Goal: Use online tool/utility: Use online tool/utility

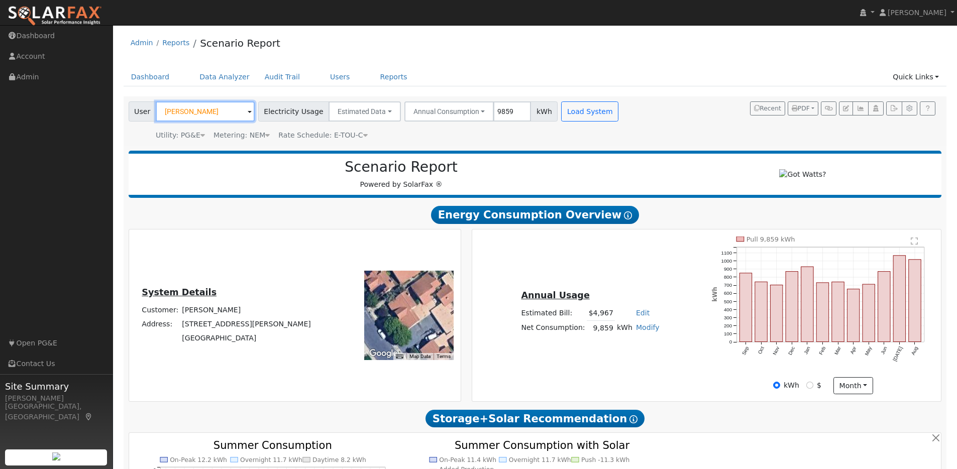
click at [213, 110] on input "[PERSON_NAME]" at bounding box center [205, 112] width 99 height 20
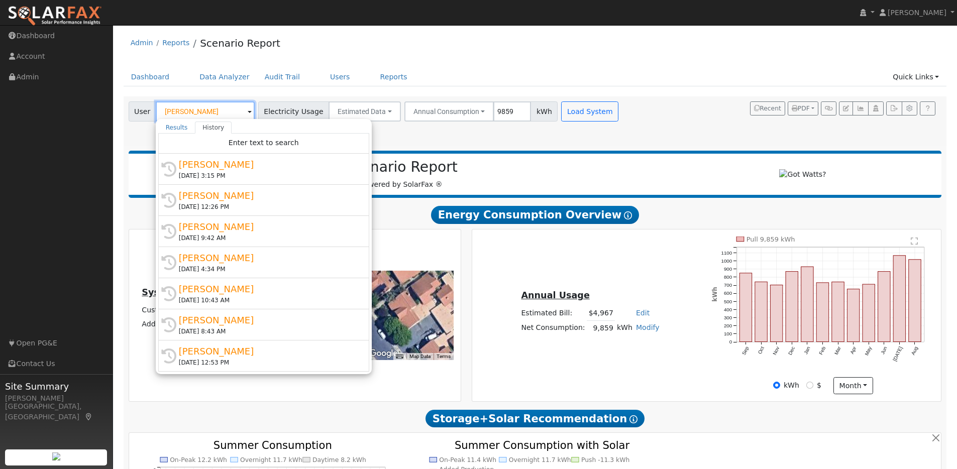
drag, startPoint x: 143, startPoint y: 106, endPoint x: 157, endPoint y: 103, distance: 14.3
click at [142, 105] on div "User [PERSON_NAME] Results History Enter text to search [PERSON_NAME] [EMAIL_AD…" at bounding box center [192, 112] width 126 height 20
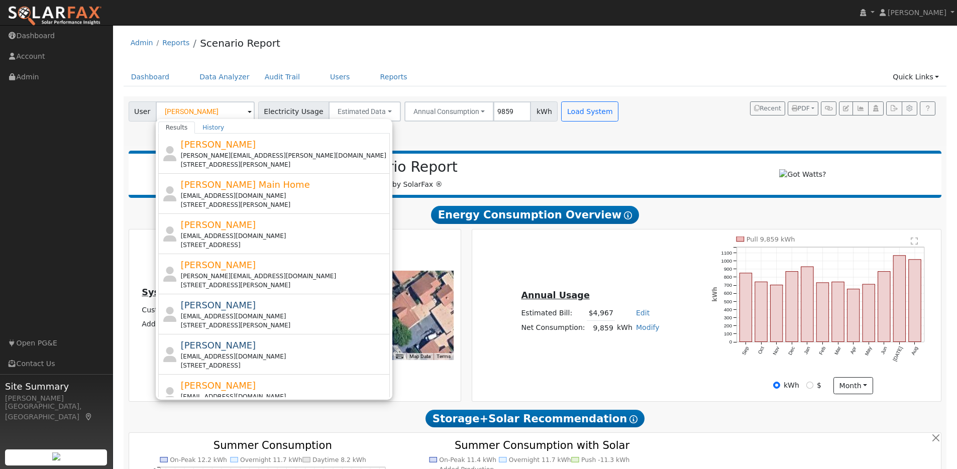
click at [310, 387] on div "[PERSON_NAME] [EMAIL_ADDRESS][DOMAIN_NAME] [STREET_ADDRESS]" at bounding box center [285, 395] width 208 height 32
type input "[PERSON_NAME]"
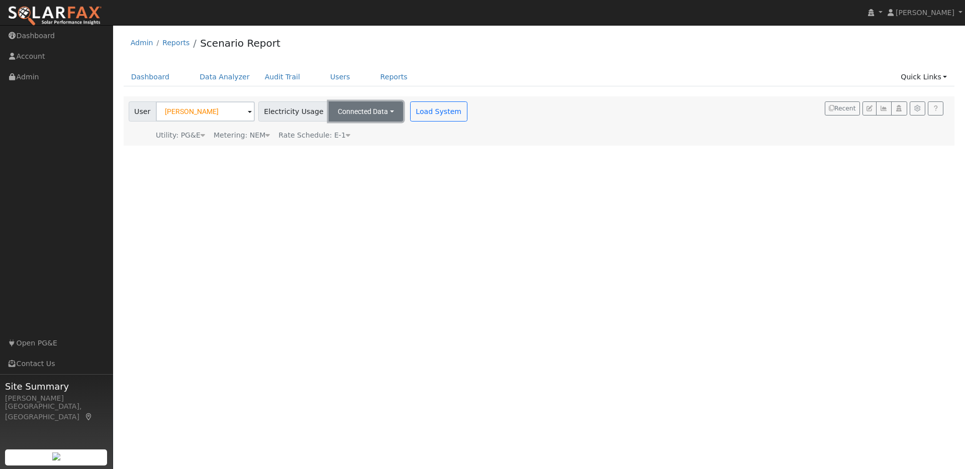
click at [375, 110] on button "Connected Data" at bounding box center [366, 112] width 74 height 20
click at [369, 136] on link "Connected Data" at bounding box center [366, 134] width 71 height 14
click at [416, 115] on button "Load System" at bounding box center [438, 112] width 57 height 20
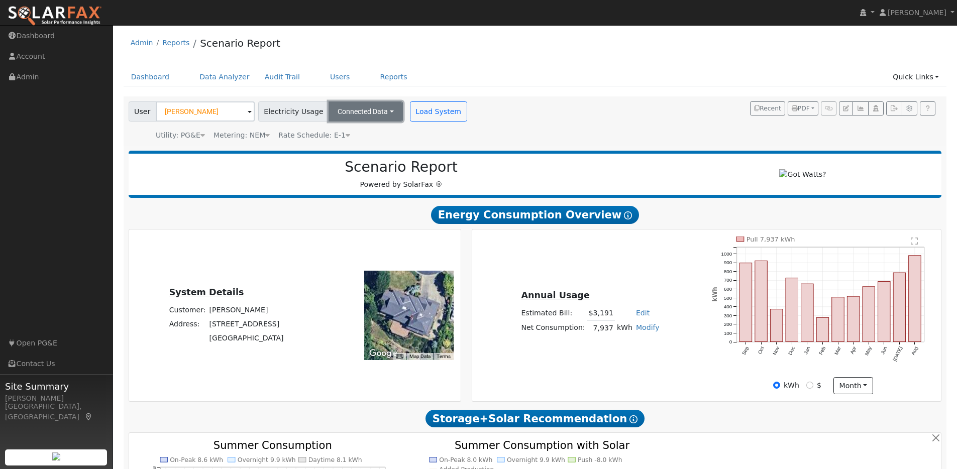
click at [378, 105] on button "Connected Data" at bounding box center [366, 112] width 74 height 20
click at [367, 149] on link "Estimated Data" at bounding box center [366, 148] width 71 height 14
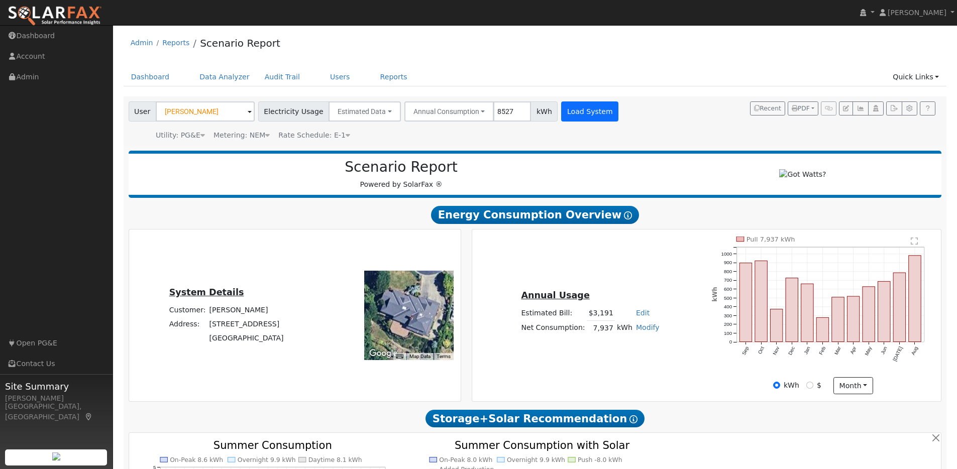
type input "8527"
click at [581, 112] on button "Load System" at bounding box center [589, 112] width 57 height 20
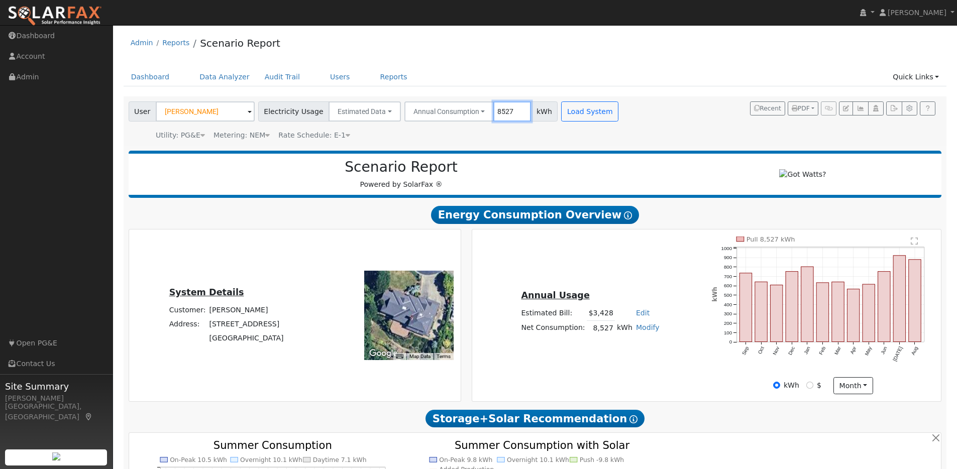
click at [501, 112] on input "8527" at bounding box center [512, 112] width 38 height 20
type input "8696"
click at [588, 106] on button "Load System" at bounding box center [589, 112] width 57 height 20
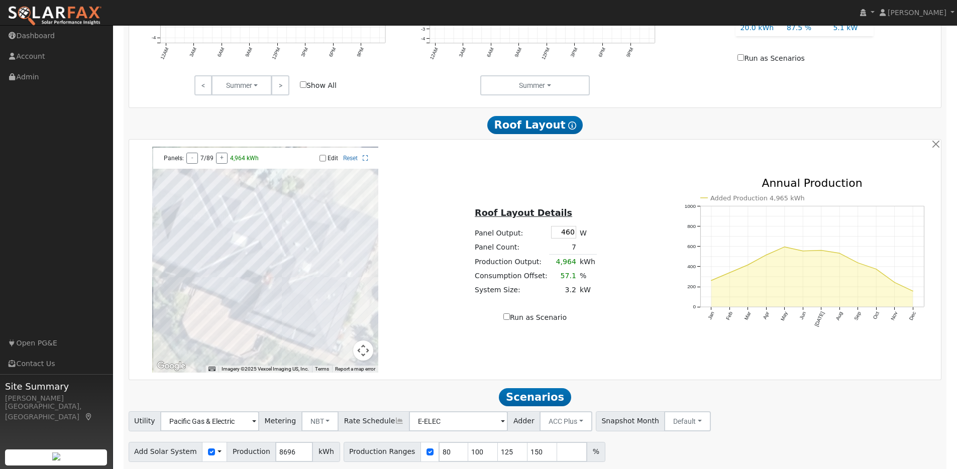
scroll to position [567, 0]
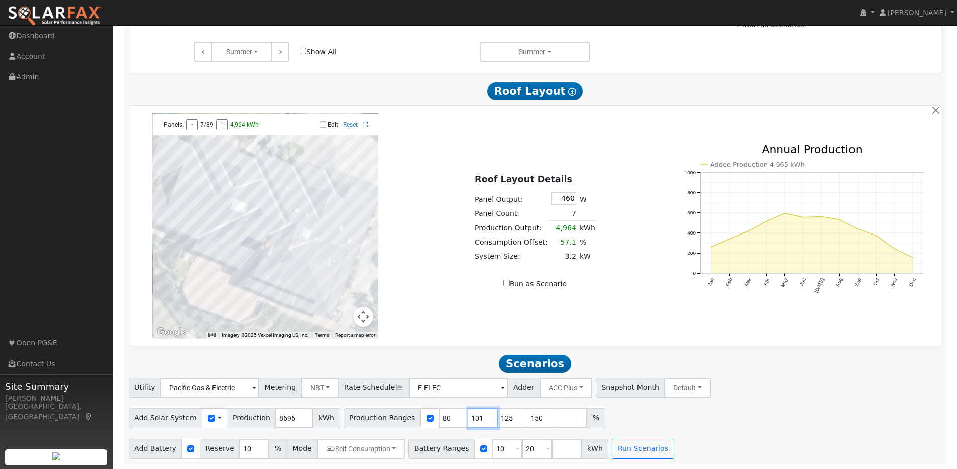
click at [479, 417] on input "101" at bounding box center [483, 419] width 30 height 20
click at [479, 417] on input "102" at bounding box center [483, 419] width 30 height 20
click at [479, 417] on input "103" at bounding box center [483, 419] width 30 height 20
click at [479, 417] on input "104" at bounding box center [483, 419] width 30 height 20
click at [479, 417] on input "105" at bounding box center [483, 419] width 30 height 20
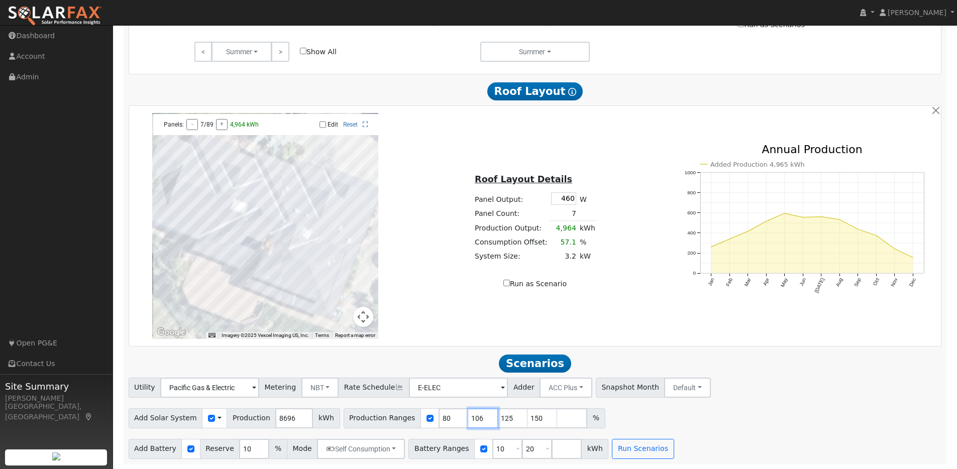
click at [479, 417] on input "106" at bounding box center [483, 419] width 30 height 20
click at [479, 417] on input "107" at bounding box center [483, 419] width 30 height 20
click at [479, 417] on input "108" at bounding box center [483, 419] width 30 height 20
click at [479, 417] on input "109" at bounding box center [483, 419] width 30 height 20
click at [479, 417] on input "110" at bounding box center [483, 419] width 30 height 20
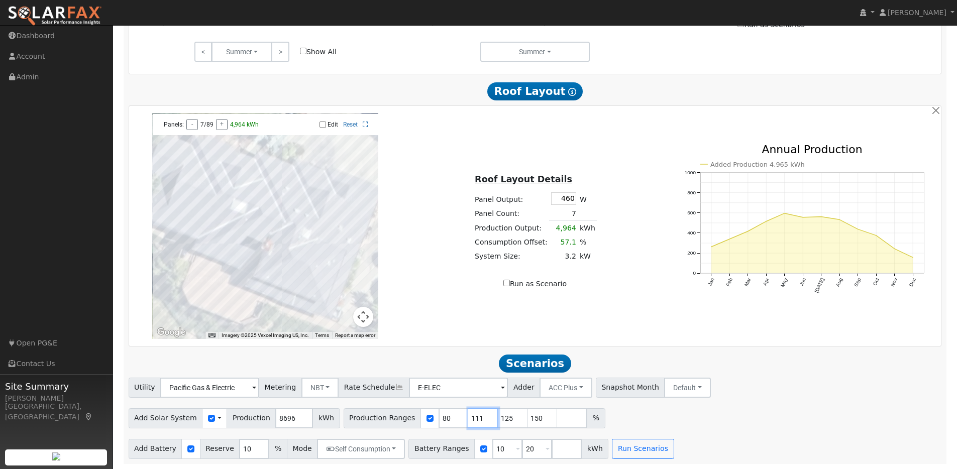
click at [479, 417] on input "111" at bounding box center [483, 419] width 30 height 20
click at [479, 417] on input "112" at bounding box center [483, 419] width 30 height 20
click at [479, 417] on input "113" at bounding box center [483, 419] width 30 height 20
click at [479, 417] on input "114" at bounding box center [483, 419] width 30 height 20
click at [479, 417] on input "115" at bounding box center [483, 419] width 30 height 20
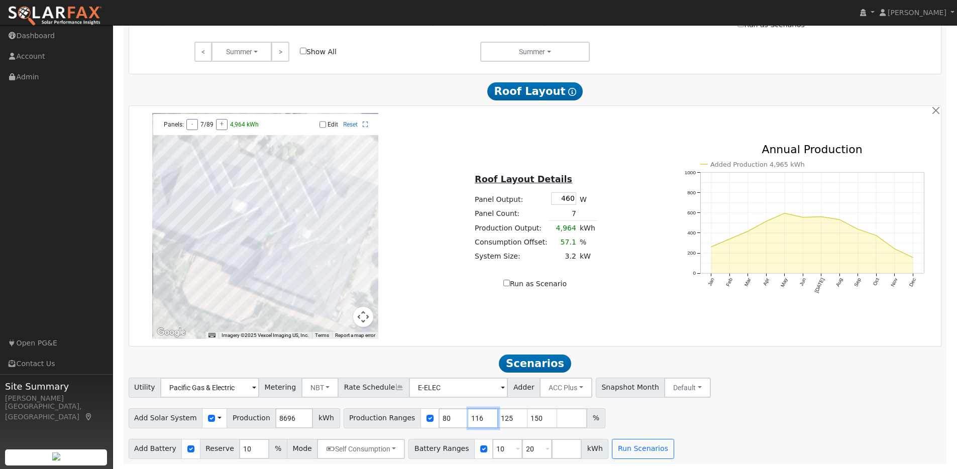
click at [479, 417] on input "116" at bounding box center [483, 419] width 30 height 20
click at [479, 417] on input "117" at bounding box center [483, 419] width 30 height 20
click at [478, 417] on input "118" at bounding box center [483, 419] width 30 height 20
click at [478, 417] on input "119" at bounding box center [483, 419] width 30 height 20
click at [478, 417] on input "120" at bounding box center [483, 419] width 30 height 20
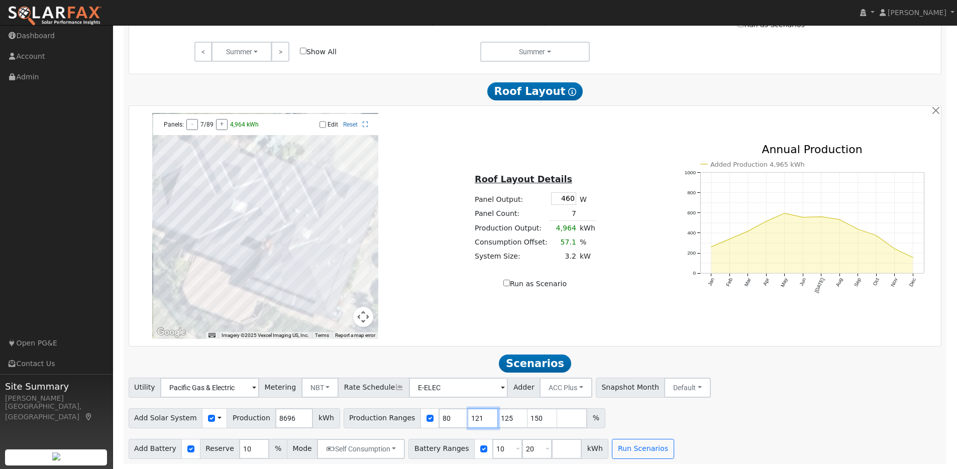
click at [478, 417] on input "121" at bounding box center [483, 419] width 30 height 20
click at [478, 417] on input "122" at bounding box center [483, 419] width 30 height 20
type input "123"
click at [478, 417] on input "123" at bounding box center [483, 419] width 30 height 20
drag, startPoint x: 442, startPoint y: 418, endPoint x: 430, endPoint y: 418, distance: 11.6
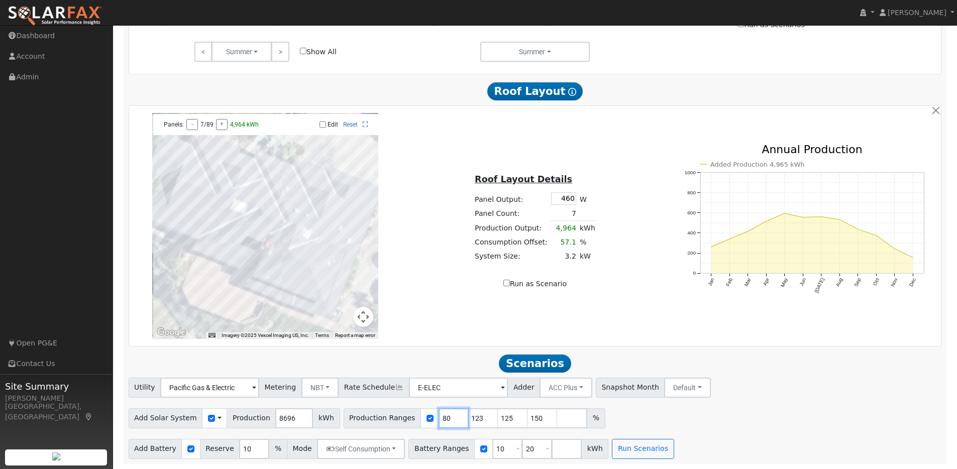
click at [439, 418] on input "80" at bounding box center [454, 419] width 30 height 20
type input "123"
type input "125"
type input "150"
type input "123"
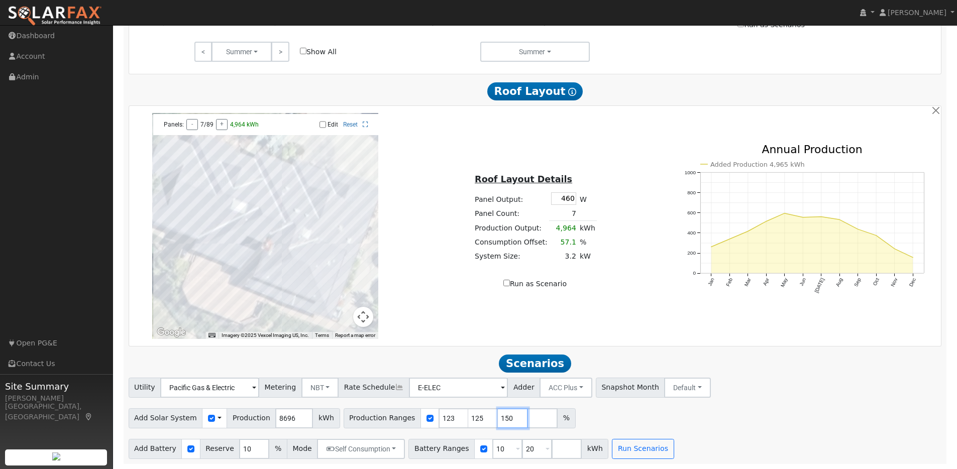
drag, startPoint x: 502, startPoint y: 418, endPoint x: 486, endPoint y: 418, distance: 15.6
click at [498, 418] on input "150" at bounding box center [513, 419] width 30 height 20
click at [553, 448] on input "number" at bounding box center [567, 449] width 30 height 20
type input "27"
drag, startPoint x: 501, startPoint y: 450, endPoint x: 484, endPoint y: 450, distance: 17.1
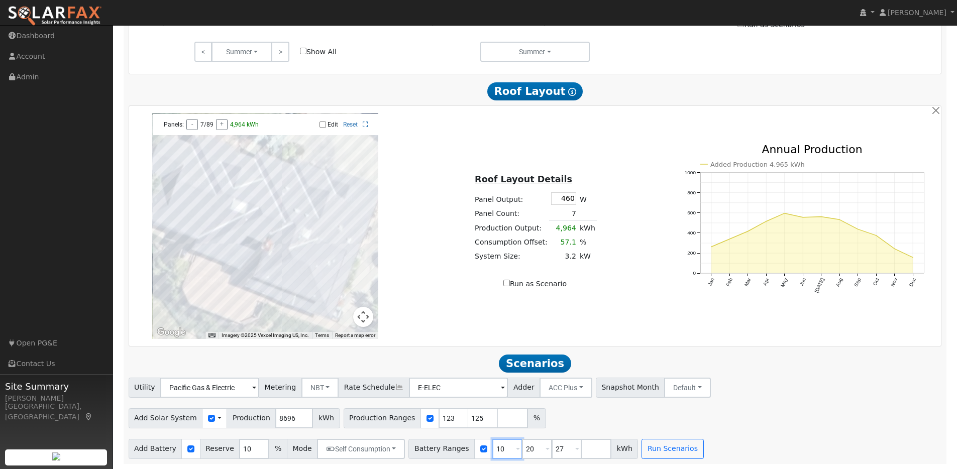
click at [492, 450] on input "10" at bounding box center [507, 449] width 30 height 20
type input "20"
type input "27"
type input "20"
click at [623, 445] on button "Run Scenarios" at bounding box center [643, 449] width 62 height 20
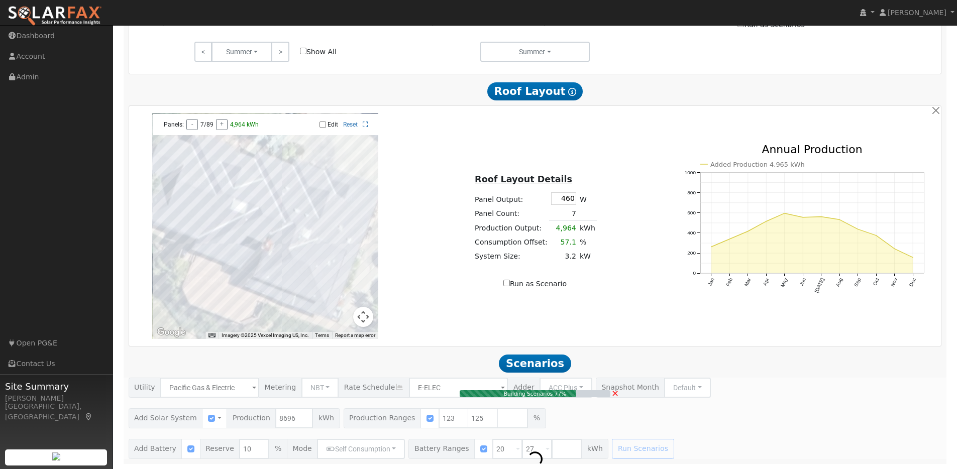
type input "$22,465"
type input "$20,200"
type input "$12,800"
type input "7.2"
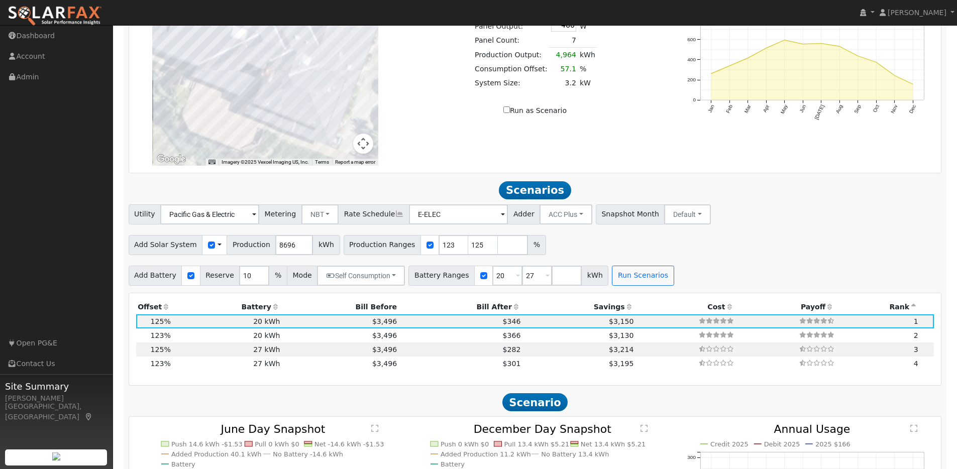
scroll to position [891, 0]
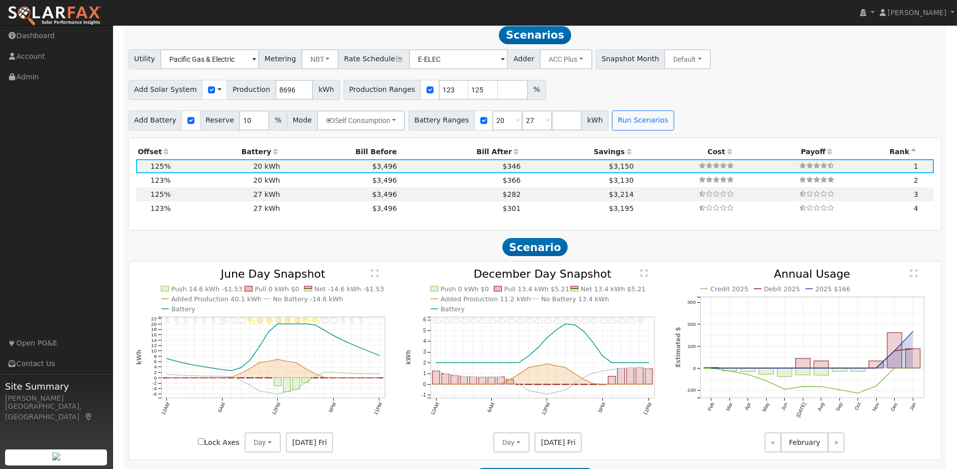
click at [272, 155] on icon at bounding box center [275, 151] width 9 height 7
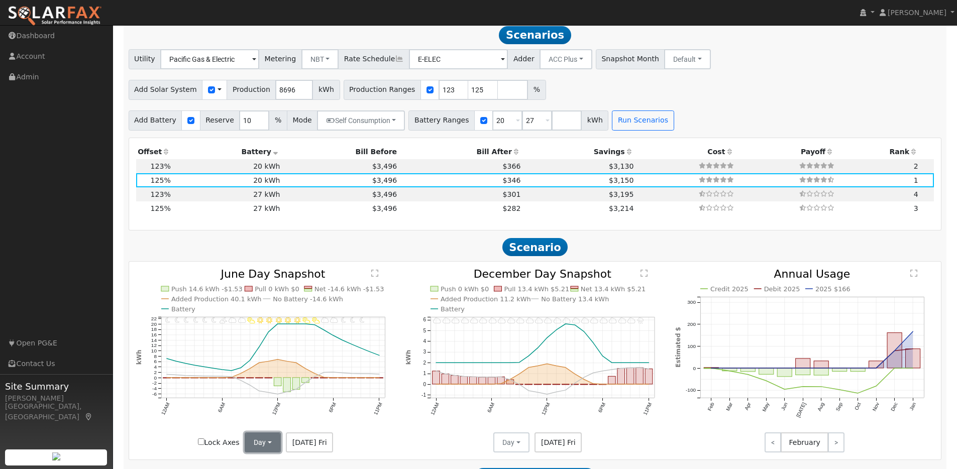
click at [277, 450] on button "Day" at bounding box center [263, 443] width 36 height 20
click at [264, 424] on link "Month Average" at bounding box center [281, 421] width 70 height 14
click at [507, 444] on button "Day" at bounding box center [511, 443] width 36 height 20
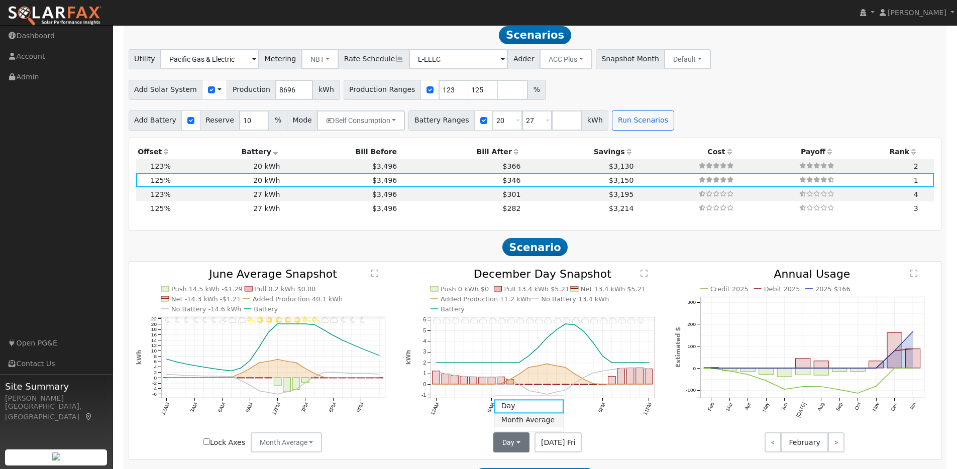
click at [518, 422] on link "Month Average" at bounding box center [529, 421] width 70 height 14
click at [172, 171] on td "20 kWh" at bounding box center [227, 166] width 110 height 14
type input "$22,105"
type input "$12,692"
type input "7.1"
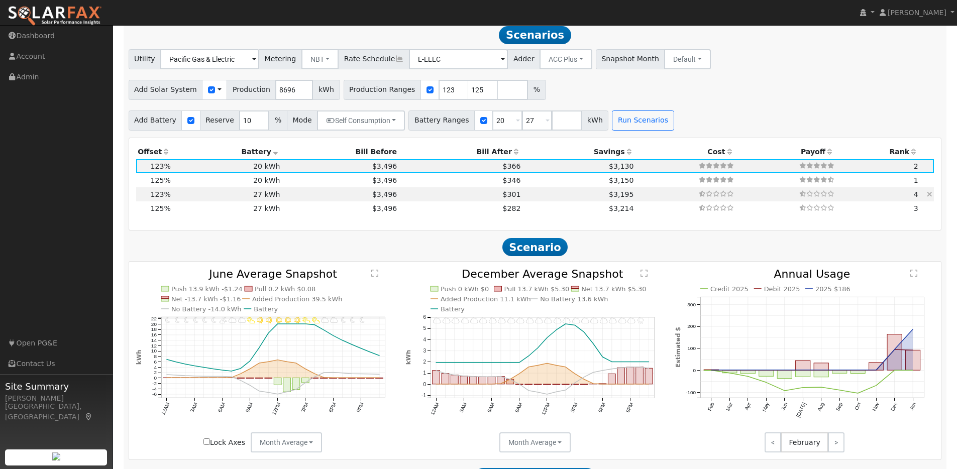
click at [180, 199] on td "27 kWh" at bounding box center [227, 194] width 110 height 14
type input "$27,270"
type input "$14,813"
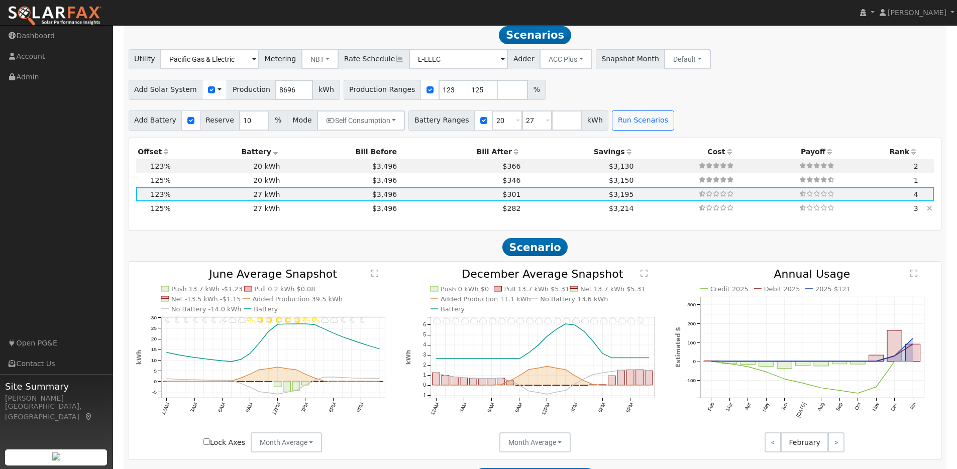
click at [179, 214] on td "27 kWh" at bounding box center [227, 209] width 110 height 14
type input "$22,465"
type input "$14,921"
type input "7.2"
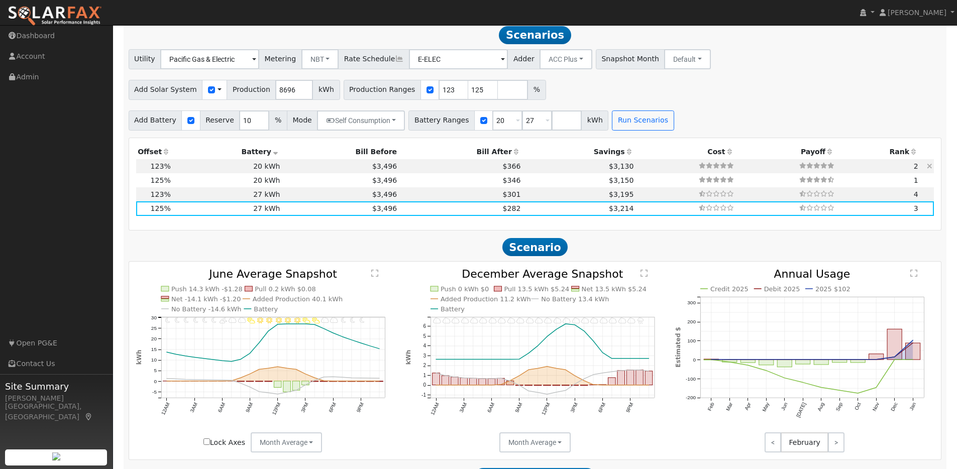
click at [175, 169] on td "20 kWh" at bounding box center [227, 166] width 110 height 14
type input "$22,105"
type input "$20,200"
type input "$12,692"
type input "7.1"
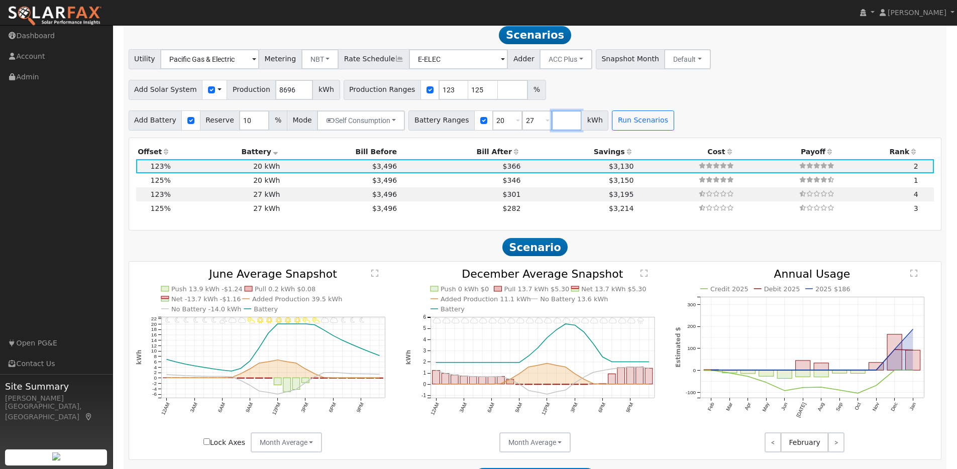
click at [558, 123] on input "number" at bounding box center [567, 121] width 30 height 20
type input "10"
type input "20"
type input "27"
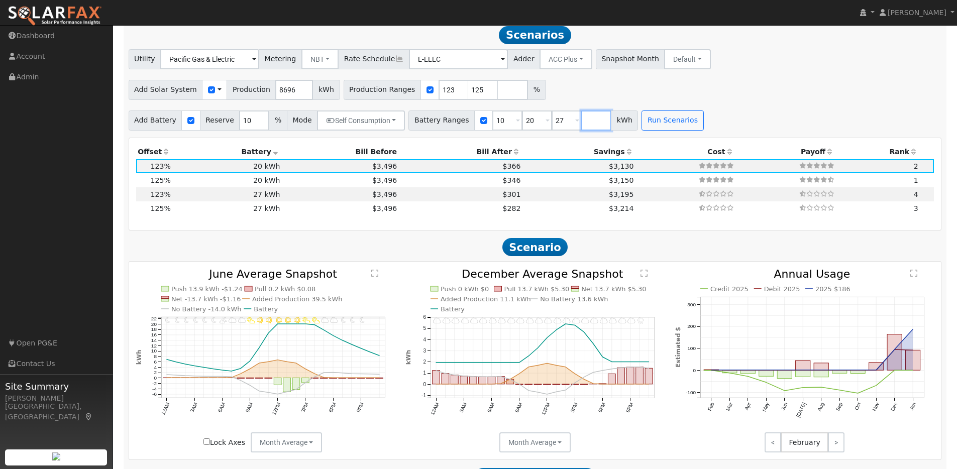
click at [584, 126] on input "number" at bounding box center [596, 121] width 30 height 20
type input "13.5"
type input "20"
type input "27"
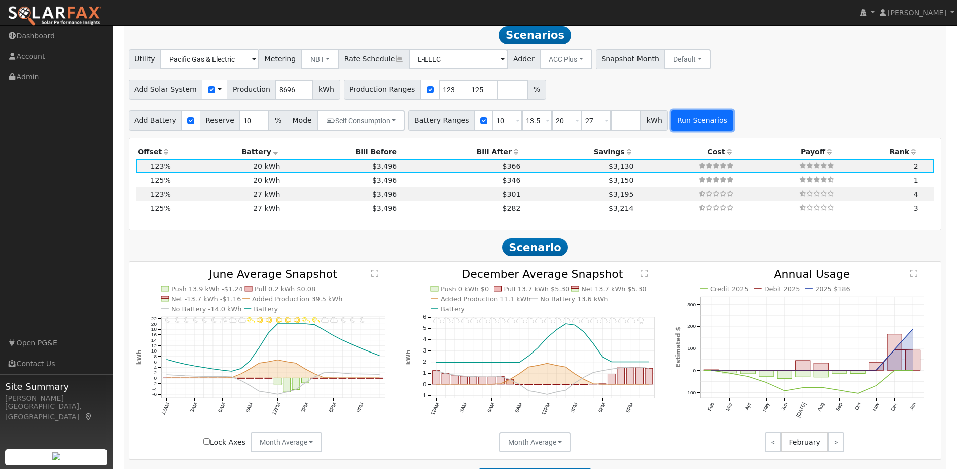
click at [698, 122] on button "Run Scenarios" at bounding box center [702, 121] width 62 height 20
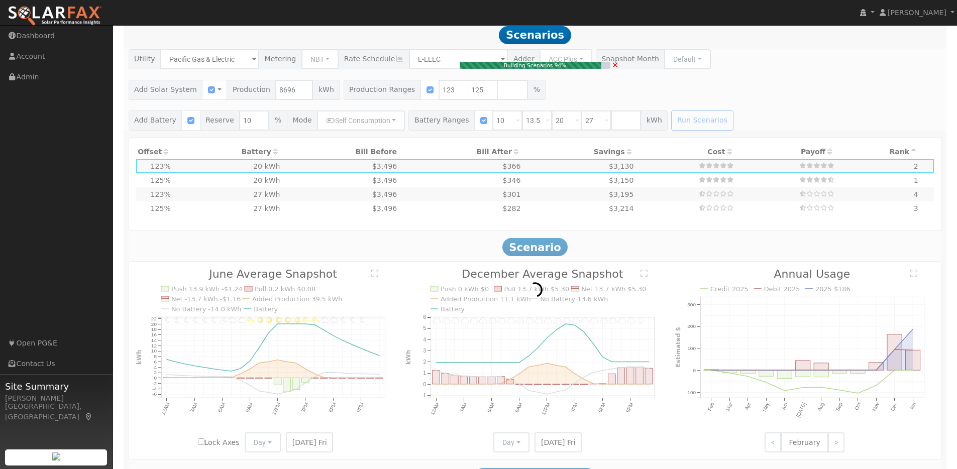
type input "$22,465"
type input "$13,635"
type input "$10,830"
type input "7.2"
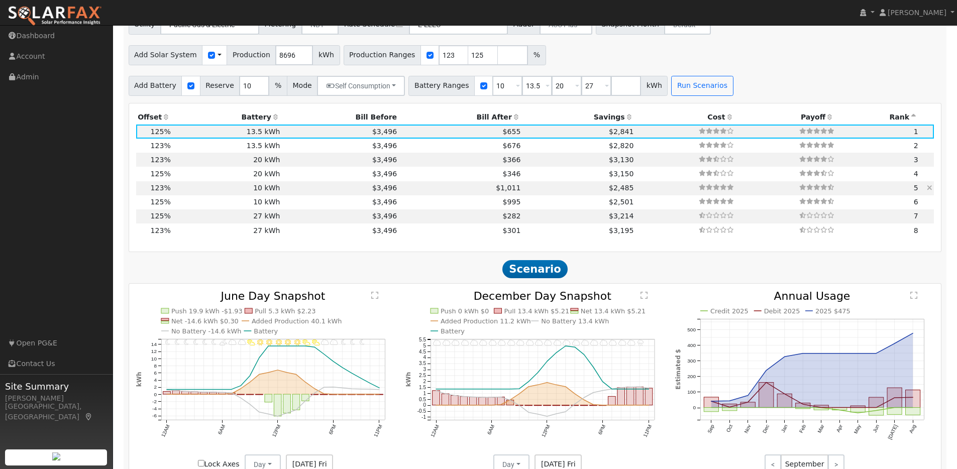
scroll to position [943, 0]
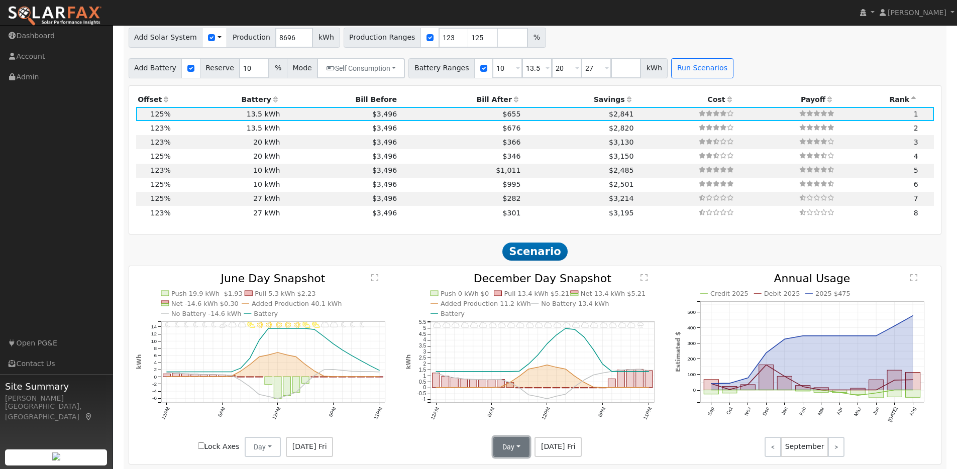
click at [518, 449] on button "Day" at bounding box center [511, 447] width 36 height 20
click at [512, 429] on link "Month Average" at bounding box center [529, 425] width 70 height 14
click at [277, 450] on button "Day" at bounding box center [263, 447] width 36 height 20
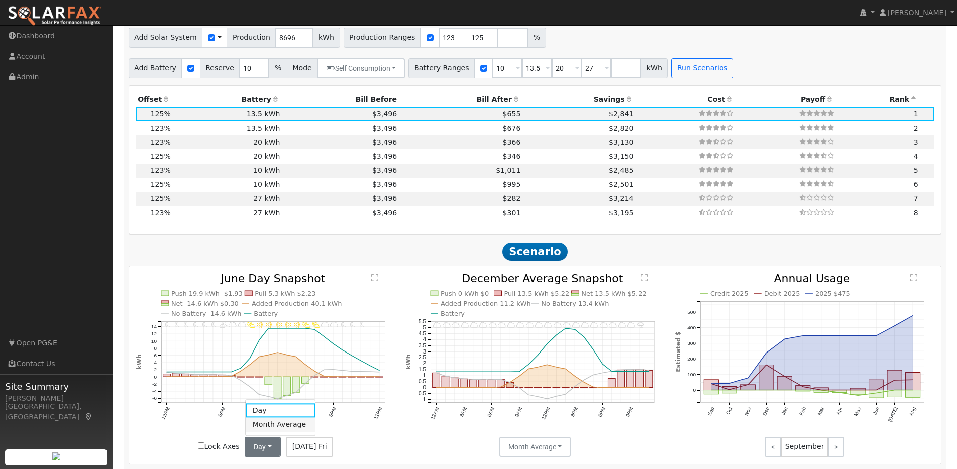
click at [272, 432] on link "Month Average" at bounding box center [281, 425] width 70 height 14
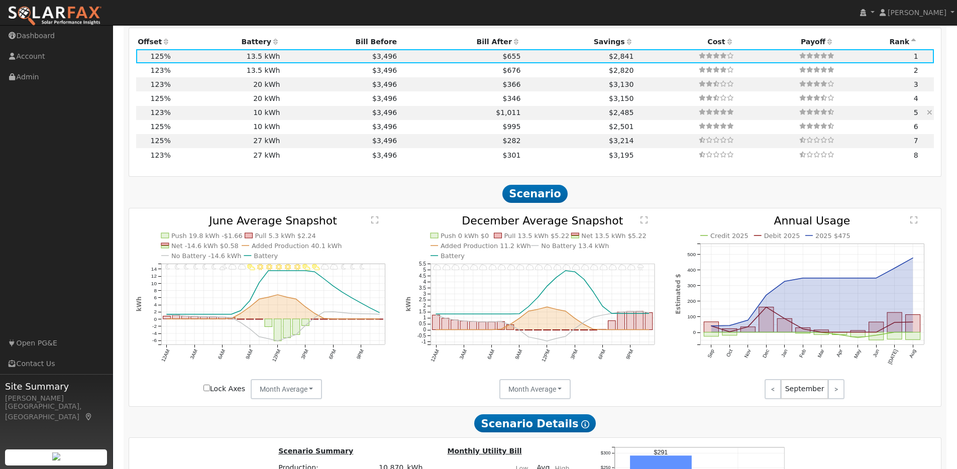
scroll to position [1001, 0]
click at [207, 76] on td "13.5 kWh" at bounding box center [227, 71] width 110 height 14
type input "$22,105"
type input "$10,722"
type input "7.1"
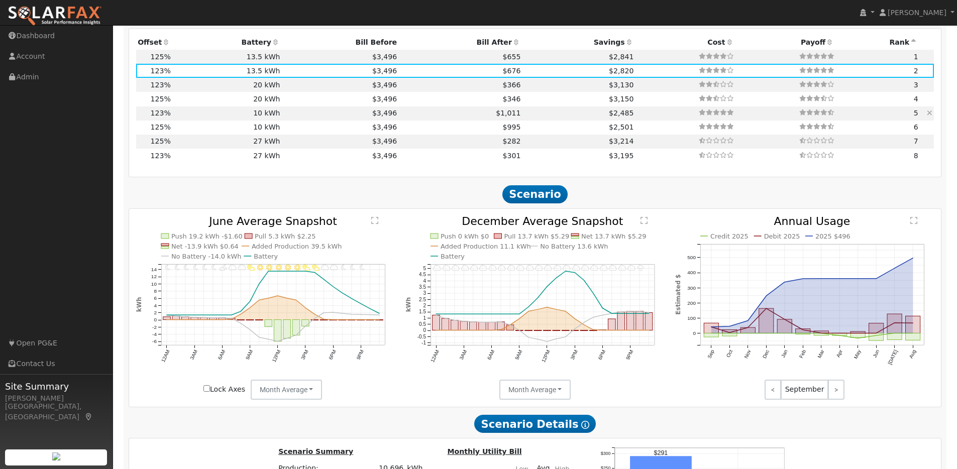
click at [209, 120] on td "10 kWh" at bounding box center [227, 114] width 110 height 14
type input "$10,100"
type input "$9,662"
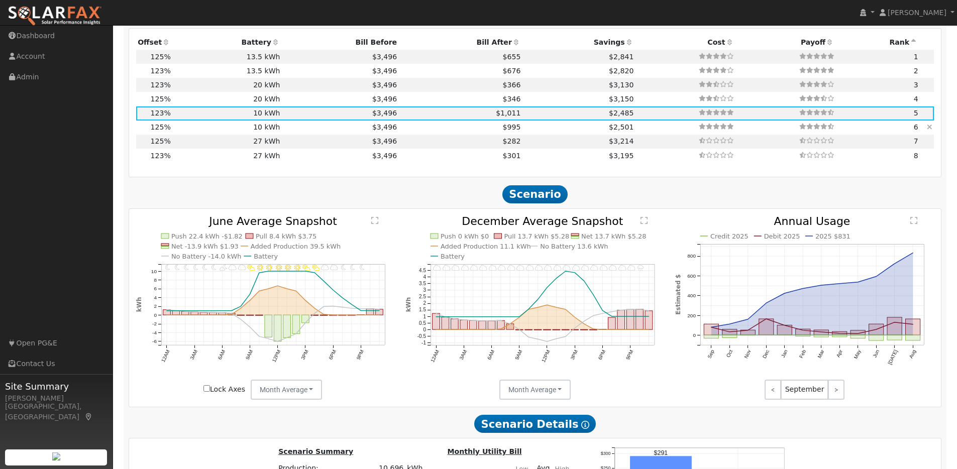
click at [208, 131] on td "10 kWh" at bounding box center [227, 128] width 110 height 14
type input "$22,465"
type input "$9,770"
type input "7.2"
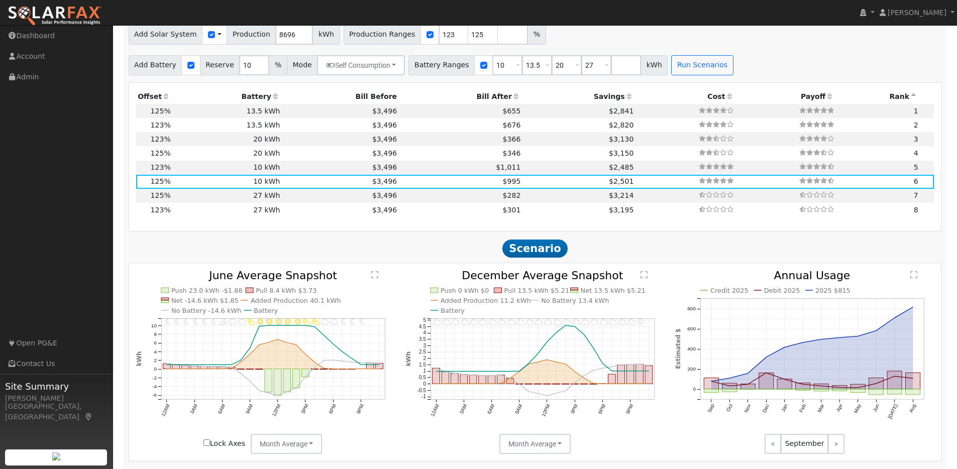
scroll to position [909, 0]
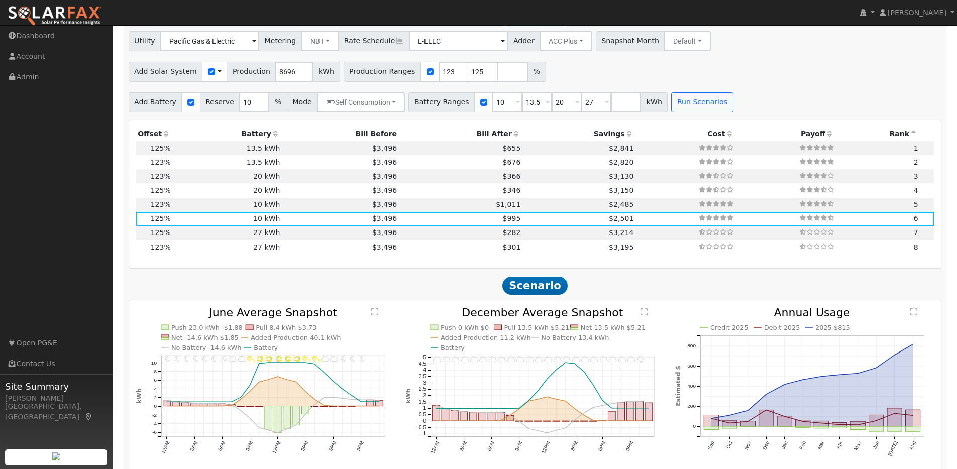
click at [275, 137] on icon at bounding box center [275, 133] width 9 height 7
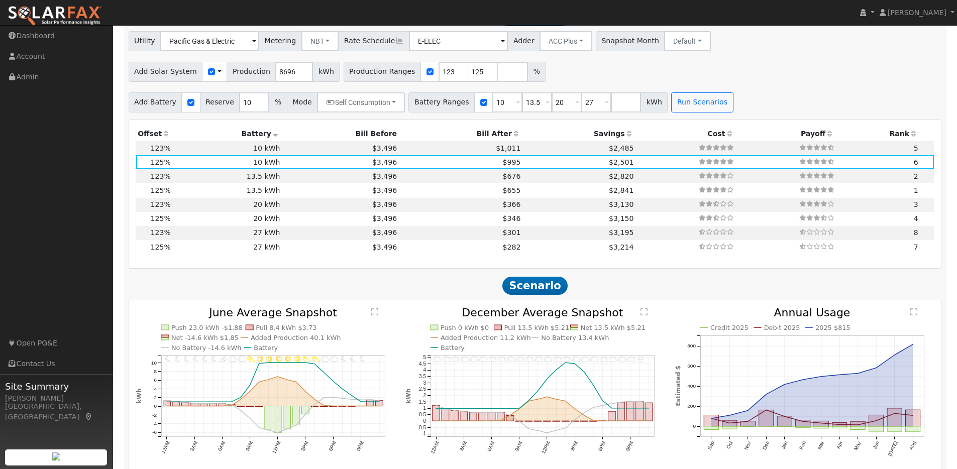
click at [166, 136] on icon at bounding box center [166, 133] width 9 height 7
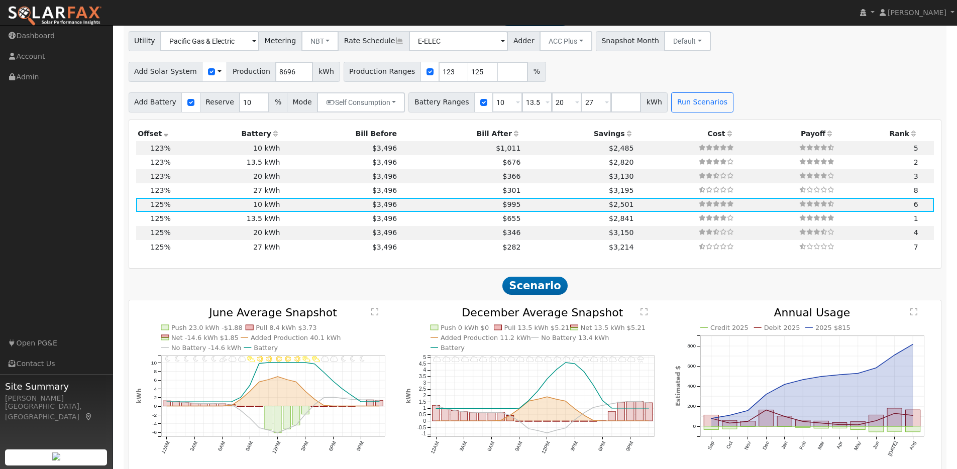
click at [166, 136] on icon at bounding box center [166, 133] width 9 height 7
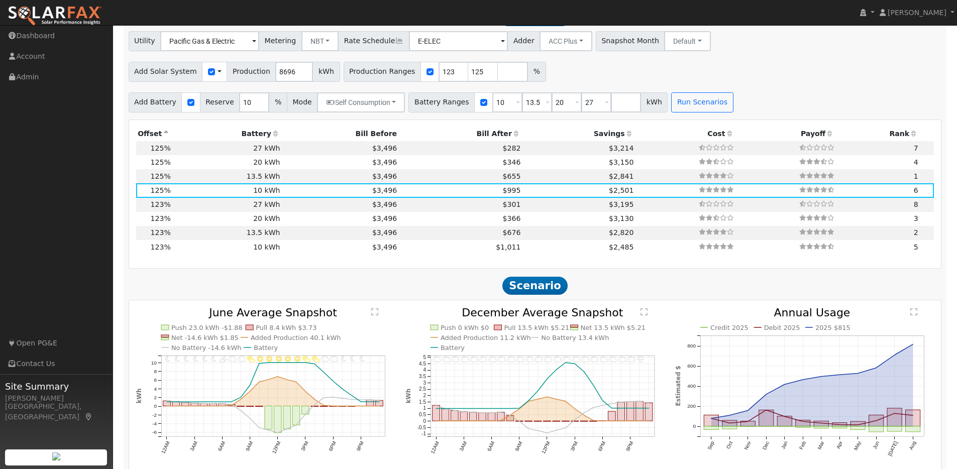
click at [274, 136] on icon at bounding box center [275, 133] width 9 height 7
